Goal: Information Seeking & Learning: Learn about a topic

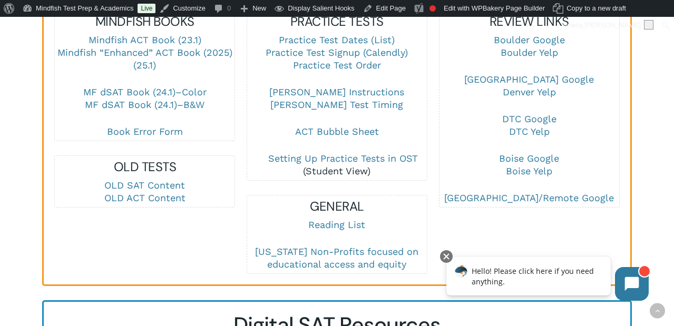
scroll to position [246, 0]
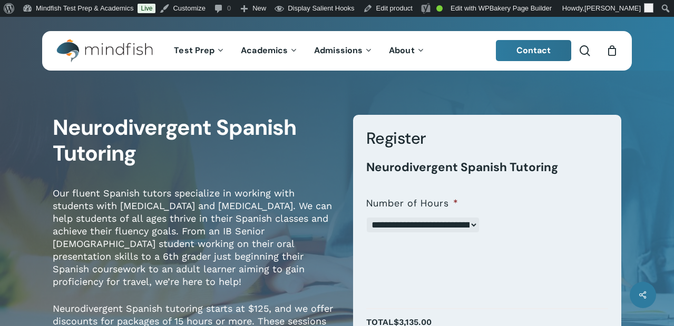
scroll to position [119, 0]
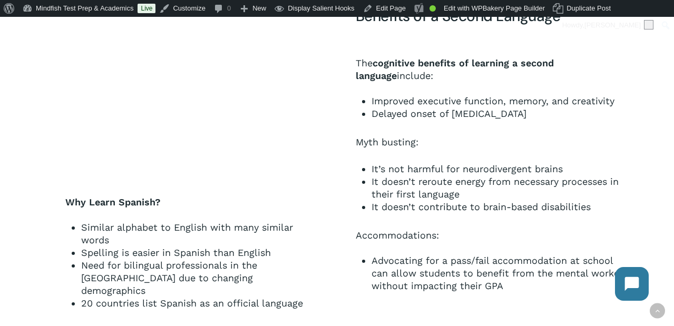
scroll to position [838, 0]
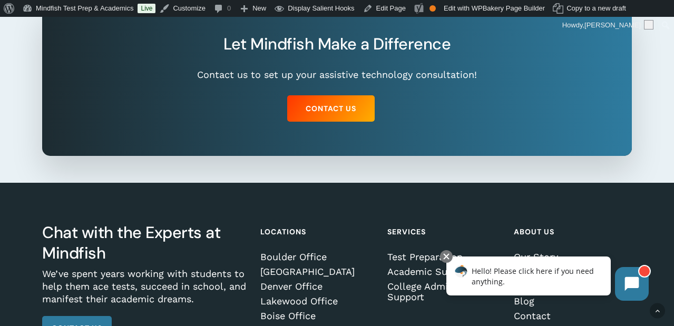
scroll to position [551, 0]
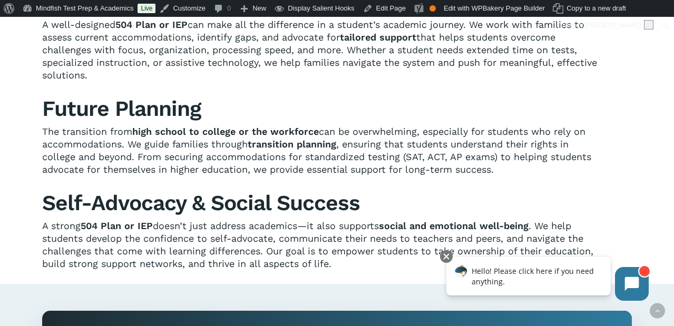
scroll to position [1042, 0]
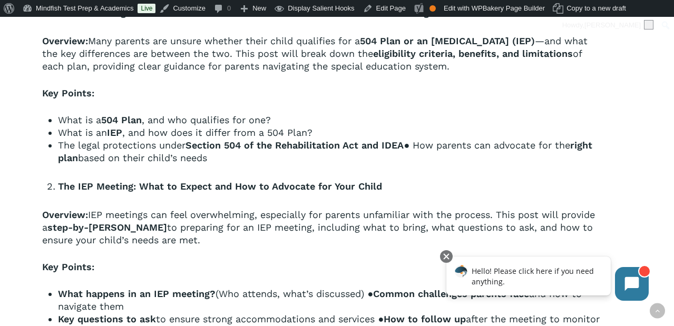
scroll to position [1313, 0]
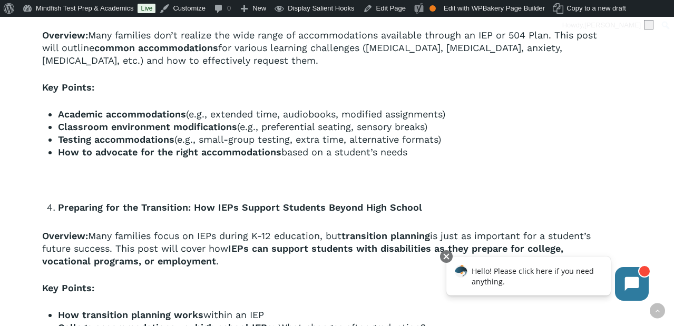
scroll to position [1676, 0]
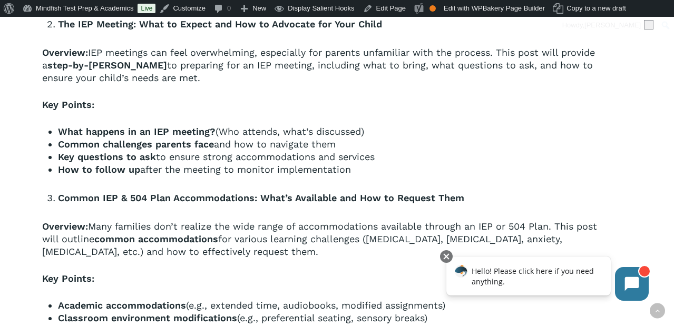
scroll to position [1475, 0]
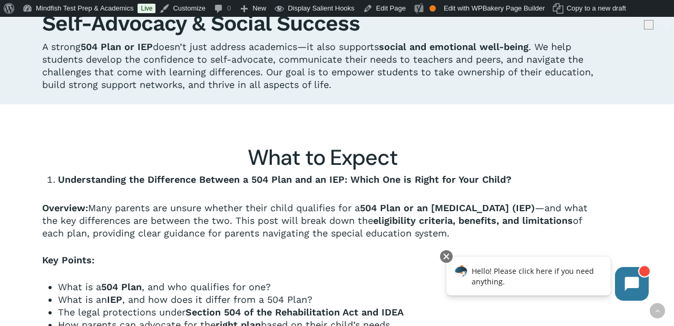
scroll to position [1145, 0]
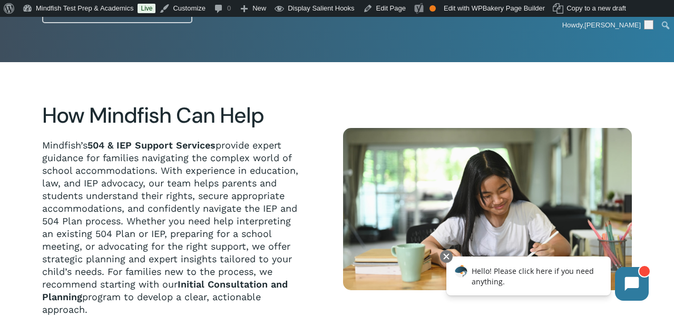
scroll to position [124, 0]
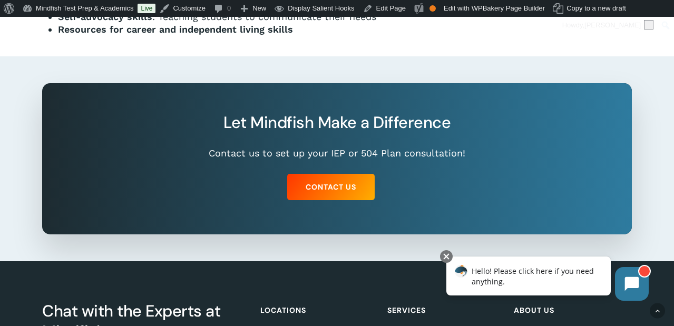
scroll to position [1952, 0]
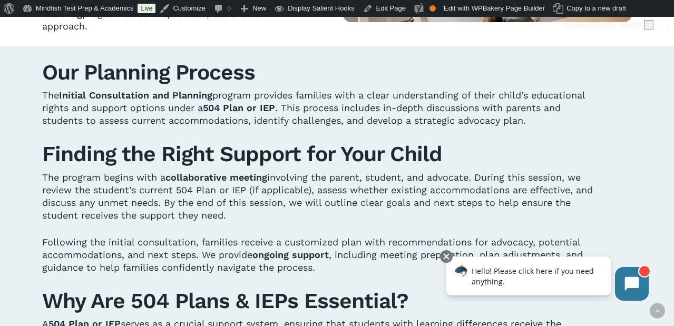
scroll to position [590, 0]
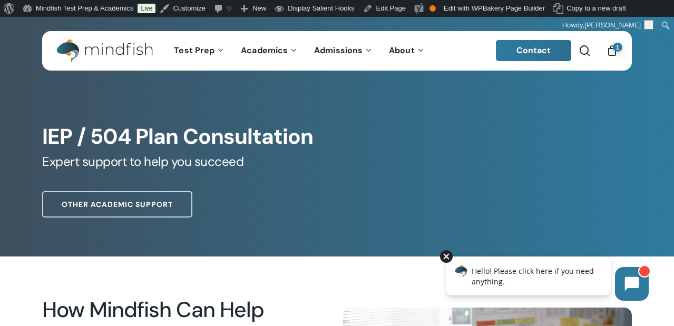
click at [447, 255] on div at bounding box center [446, 256] width 13 height 13
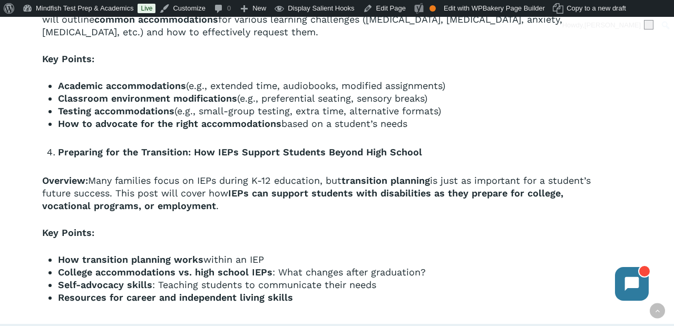
scroll to position [1688, 0]
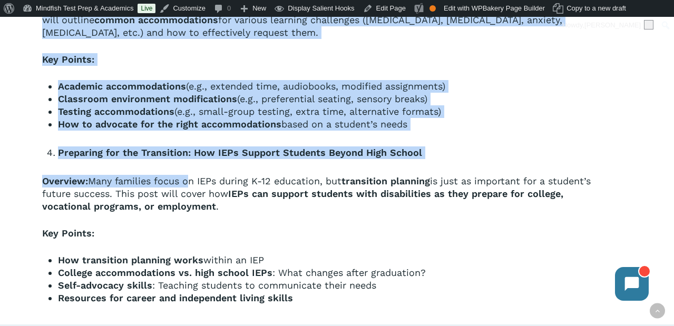
drag, startPoint x: 31, startPoint y: 42, endPoint x: 191, endPoint y: 183, distance: 214.0
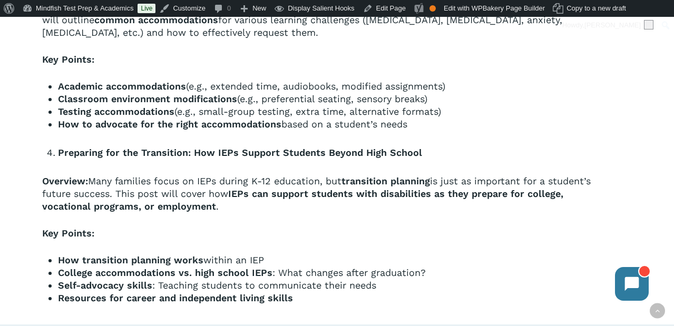
click at [278, 247] on p "Key Points:" at bounding box center [322, 240] width 560 height 27
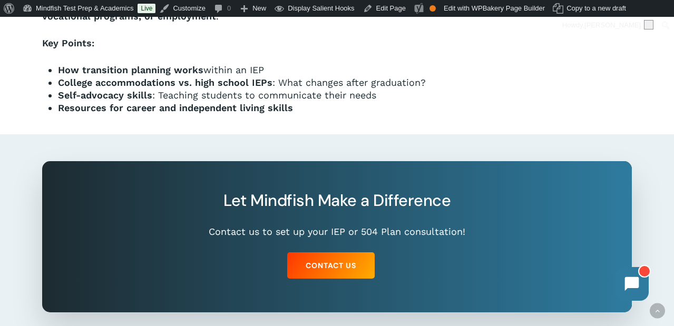
scroll to position [1880, 0]
